Goal: Task Accomplishment & Management: Complete application form

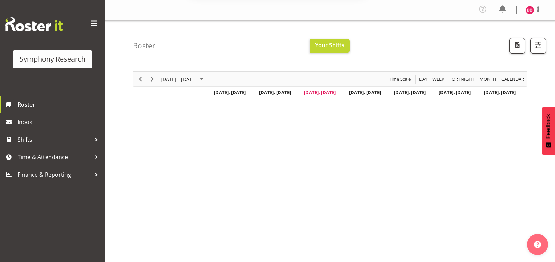
click at [294, 44] on button "Later" at bounding box center [293, 45] width 32 height 18
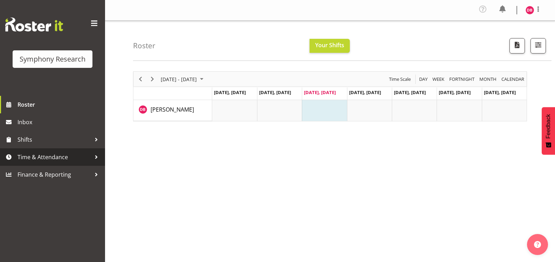
click at [58, 157] on span "Time & Attendance" at bounding box center [55, 157] width 74 height 11
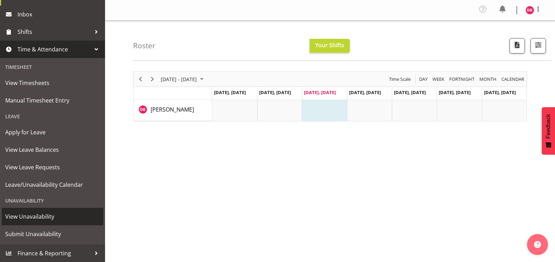
scroll to position [70, 0]
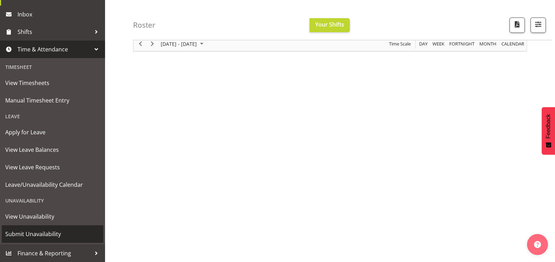
click at [49, 234] on span "Submit Unavailability" at bounding box center [52, 234] width 95 height 11
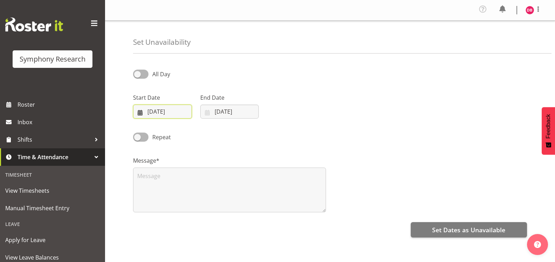
click at [150, 113] on input "[DATE]" at bounding box center [162, 112] width 59 height 14
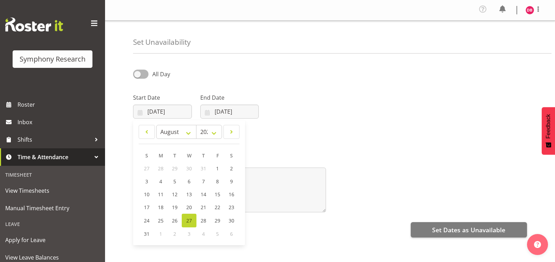
click at [231, 235] on span "6" at bounding box center [231, 234] width 3 height 7
click at [188, 132] on select "January February March April May June July August September October November De…" at bounding box center [176, 132] width 40 height 14
select select "8"
click at [156, 125] on select "January February March April May June July August September October November De…" at bounding box center [176, 132] width 40 height 14
click at [231, 169] on span "6" at bounding box center [231, 168] width 3 height 7
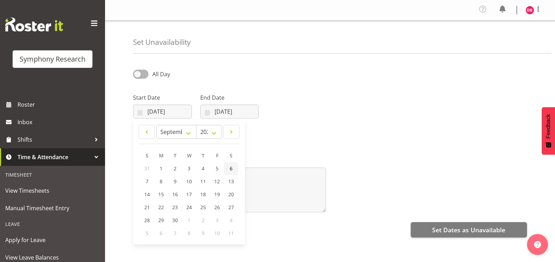
type input "06/09/2025"
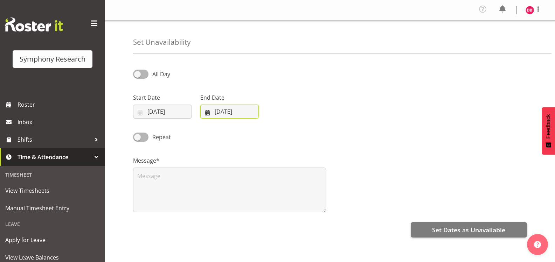
click at [246, 113] on input "27/08/2025" at bounding box center [229, 112] width 59 height 14
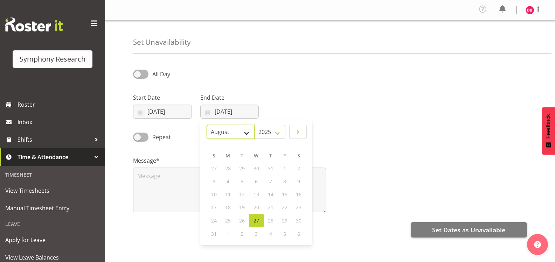
click at [247, 133] on select "January February March April May June July August September October November De…" at bounding box center [231, 132] width 48 height 14
select select "8"
click at [207, 125] on select "January February March April May June July August September October November De…" at bounding box center [231, 132] width 48 height 14
click at [214, 182] on span "7" at bounding box center [214, 181] width 3 height 7
type input "07/09/2025"
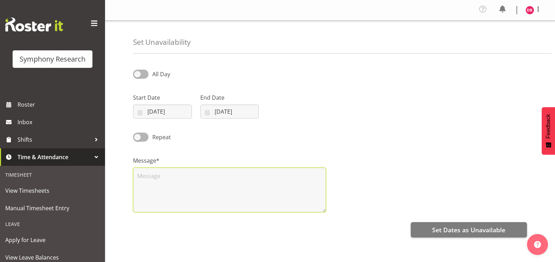
click at [149, 177] on textarea at bounding box center [229, 190] width 193 height 45
type textarea "This weekend off please."
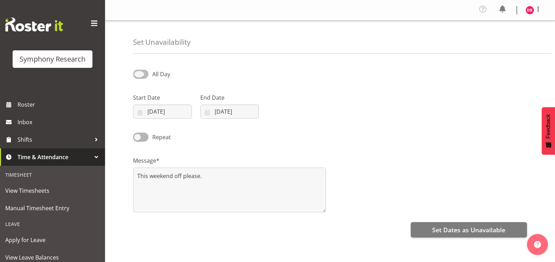
click at [144, 77] on span at bounding box center [140, 74] width 15 height 9
click at [138, 76] on input "All Day" at bounding box center [135, 74] width 5 height 5
click at [144, 77] on span at bounding box center [140, 74] width 15 height 9
click at [138, 76] on input "Part Day" at bounding box center [135, 74] width 5 height 5
click at [144, 77] on span at bounding box center [140, 74] width 15 height 9
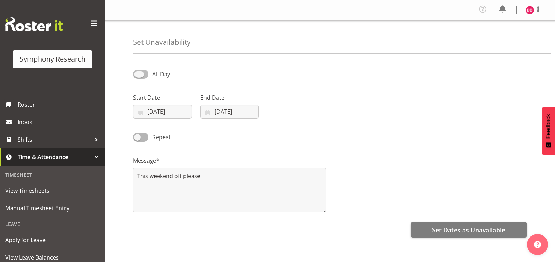
click at [138, 76] on input "All Day" at bounding box center [135, 74] width 5 height 5
click at [144, 77] on span at bounding box center [140, 74] width 15 height 9
click at [138, 76] on input "Part Day" at bounding box center [135, 74] width 5 height 5
checkbox input "false"
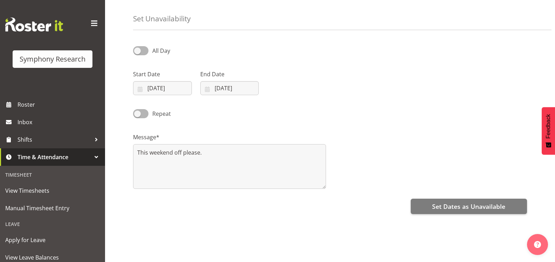
scroll to position [35, 0]
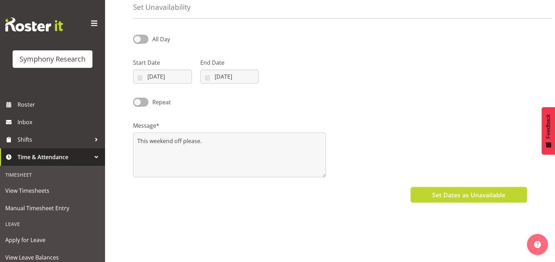
click at [467, 197] on span "Set Dates as Unavailable" at bounding box center [468, 194] width 73 height 9
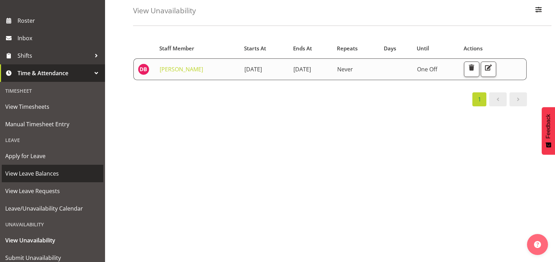
scroll to position [73, 0]
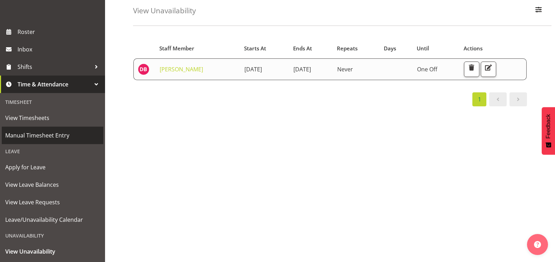
click at [49, 137] on span "Manual Timesheet Entry" at bounding box center [52, 135] width 95 height 11
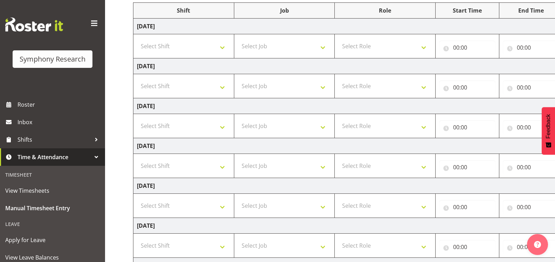
scroll to position [105, 0]
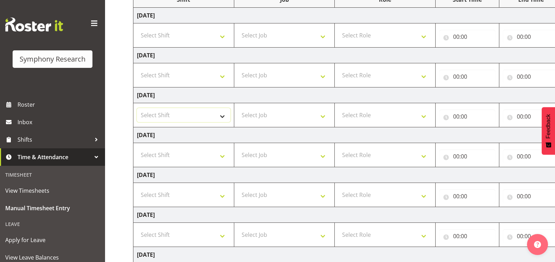
click at [224, 117] on select "Select Shift !!Weekend Residential (Roster IT Shift Label) *Business 9/10am ~ 4…" at bounding box center [183, 115] width 93 height 14
select select "48116"
click at [137, 108] on select "Select Shift !!Weekend Residential (Roster IT Shift Label) *Business 9/10am ~ 4…" at bounding box center [183, 115] width 93 height 14
click at [313, 115] on select "Select Job 550060 IF Admin 553492 World Poll Aus Wave 2 Main 2025 553493 World …" at bounding box center [284, 115] width 93 height 14
select select "7759"
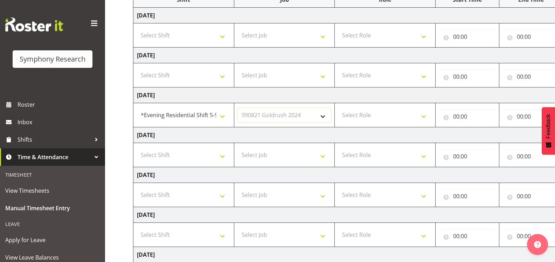
click at [238, 108] on select "Select Job 550060 IF Admin 553492 World Poll Aus Wave 2 Main 2025 553493 World …" at bounding box center [284, 115] width 93 height 14
click at [421, 116] on select "Select Role Briefing Interviewing" at bounding box center [384, 115] width 93 height 14
select select "47"
click at [338, 108] on select "Select Role Briefing Interviewing" at bounding box center [384, 115] width 93 height 14
click at [474, 117] on input "00:00" at bounding box center [467, 117] width 56 height 14
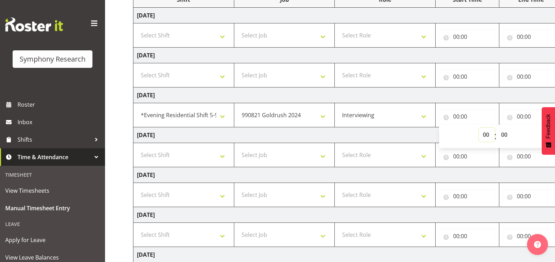
click at [489, 133] on select "00 01 02 03 04 05 06 07 08 09 10 11 12 13 14 15 16 17 18 19 20 21 22 23" at bounding box center [487, 135] width 16 height 14
select select "17"
click at [479, 128] on select "00 01 02 03 04 05 06 07 08 09 10 11 12 13 14 15 16 17 18 19 20 21 22 23" at bounding box center [487, 135] width 16 height 14
type input "17:00"
click at [516, 116] on input "00:00" at bounding box center [531, 117] width 56 height 14
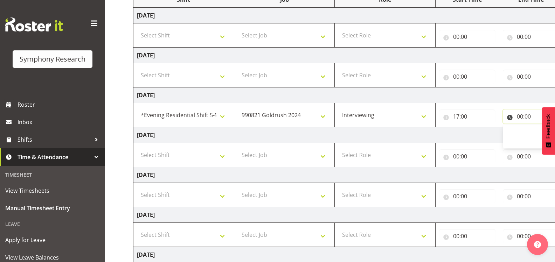
click at [523, 117] on input "00:00" at bounding box center [531, 117] width 56 height 14
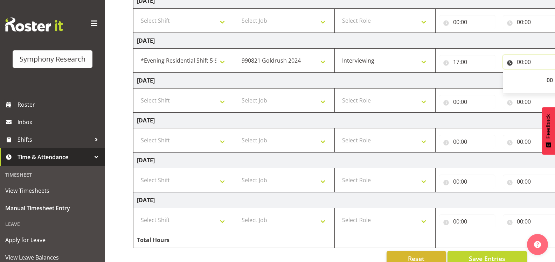
scroll to position [159, 0]
click at [548, 80] on select "00 01 02 03 04 05 06 07 08 09 10 11 12 13 14 15 16 17 18 19 20 21 22 23" at bounding box center [551, 81] width 16 height 14
select select "21"
click at [543, 74] on select "00 01 02 03 04 05 06 07 08 09 10 11 12 13 14 15 16 17 18 19 20 21 22 23" at bounding box center [551, 81] width 16 height 14
type input "21:00"
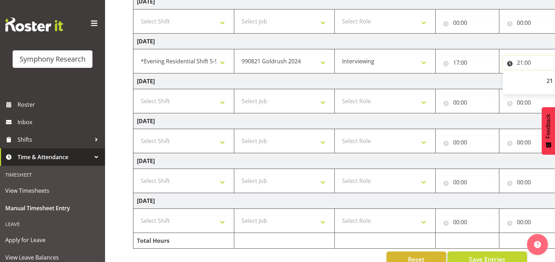
click at [530, 62] on input "21:00" at bounding box center [531, 63] width 56 height 14
click at [532, 65] on input "21:00" at bounding box center [531, 63] width 56 height 14
click at [550, 80] on select "00 01 02 03 04 05 06 07 08 09 10 11 12 13 14 15 16 17 18 19 20 21 22 23" at bounding box center [551, 81] width 16 height 14
click at [534, 65] on input "21:00" at bounding box center [531, 63] width 56 height 14
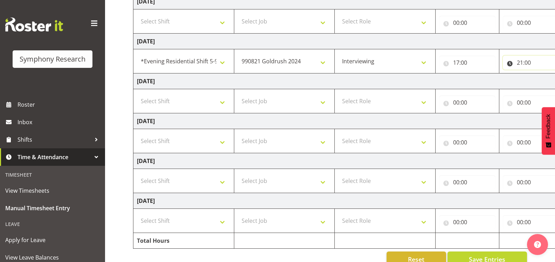
click at [529, 61] on input "21:00" at bounding box center [531, 63] width 56 height 14
click at [530, 61] on input "21:00" at bounding box center [531, 63] width 56 height 14
click at [478, 42] on td "[DATE]" at bounding box center [378, 42] width 490 height 16
click at [530, 63] on input "21:00" at bounding box center [531, 63] width 56 height 14
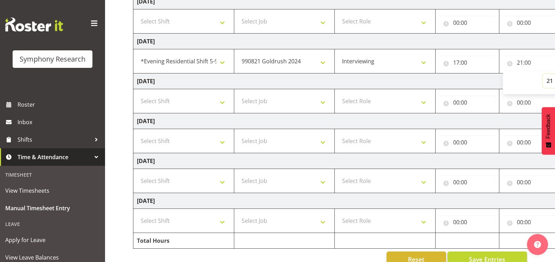
click at [554, 80] on select "00 01 02 03 04 05 06 07 08 09 10 11 12 13 14 15 16 17 18 19 20 21 22 23" at bounding box center [551, 81] width 16 height 14
click at [457, 81] on td "[DATE]" at bounding box center [378, 82] width 490 height 16
click at [532, 62] on input "21:00" at bounding box center [531, 63] width 56 height 14
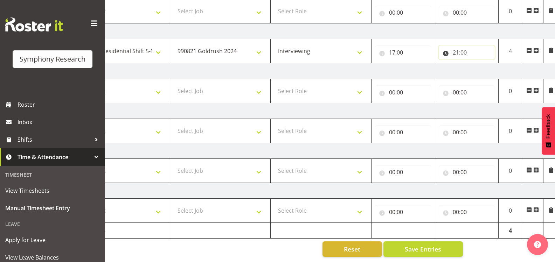
scroll to position [0, 68]
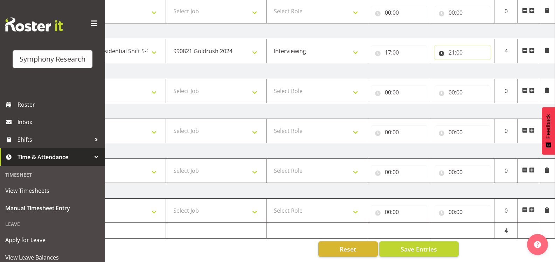
click at [467, 47] on input "21:00" at bounding box center [463, 53] width 56 height 14
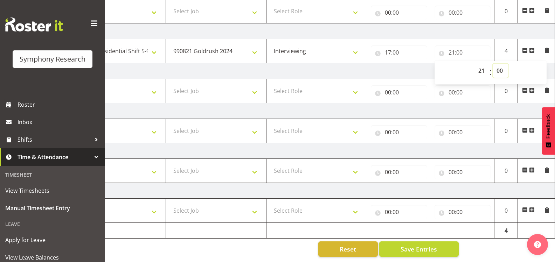
click at [502, 66] on select "00 01 02 03 04 05 06 07 08 09 10 11 12 13 14 15 16 17 18 19 20 21 22 23 24 25 2…" at bounding box center [501, 71] width 16 height 14
select select "10"
click at [493, 64] on select "00 01 02 03 04 05 06 07 08 09 10 11 12 13 14 15 16 17 18 19 20 21 22 23 24 25 2…" at bounding box center [501, 71] width 16 height 14
type input "21:10"
click at [472, 26] on td "[DATE]" at bounding box center [310, 31] width 490 height 16
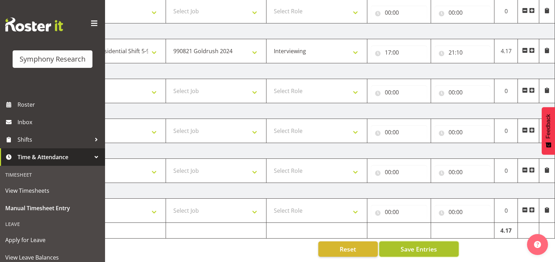
click at [404, 245] on span "Save Entries" at bounding box center [419, 249] width 36 height 9
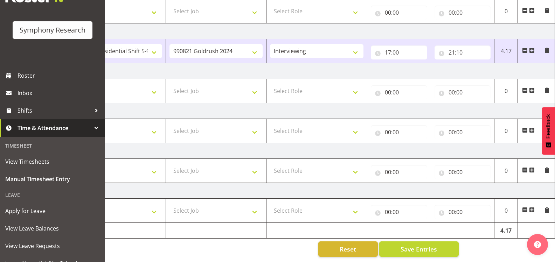
scroll to position [35, 0]
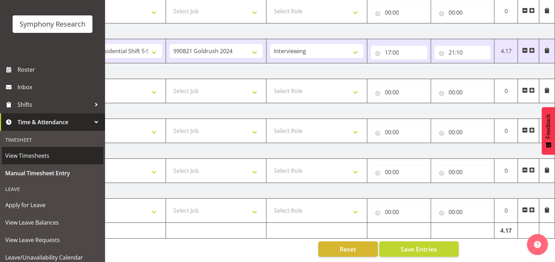
click at [48, 154] on span "View Timesheets" at bounding box center [52, 156] width 95 height 11
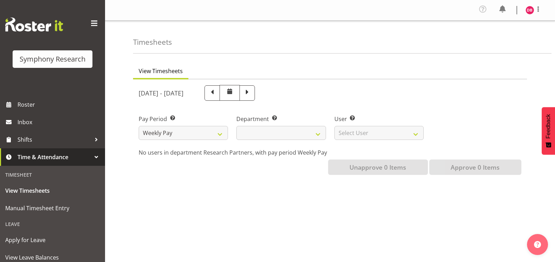
select select
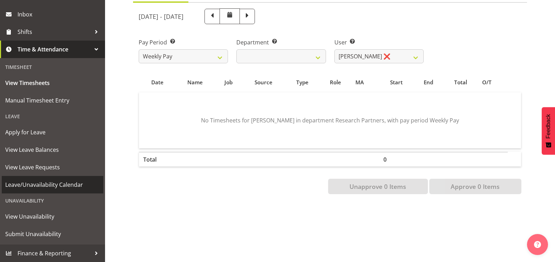
scroll to position [82, 0]
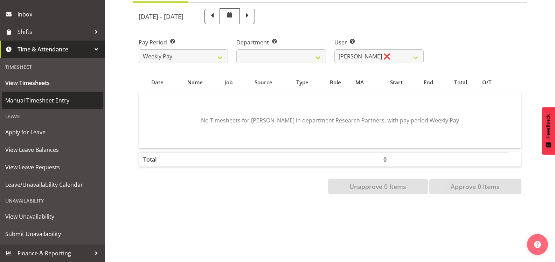
click at [48, 101] on span "Manual Timesheet Entry" at bounding box center [52, 100] width 95 height 11
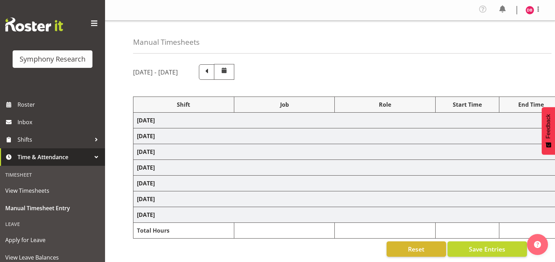
select select "48116"
select select "7759"
select select "47"
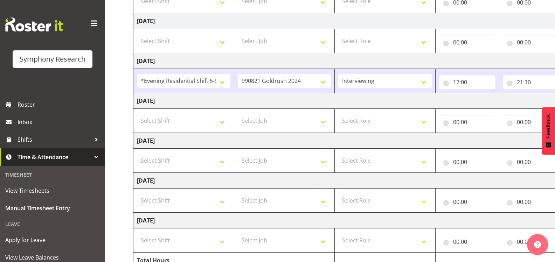
scroll to position [174, 0]
